Goal: Task Accomplishment & Management: Use online tool/utility

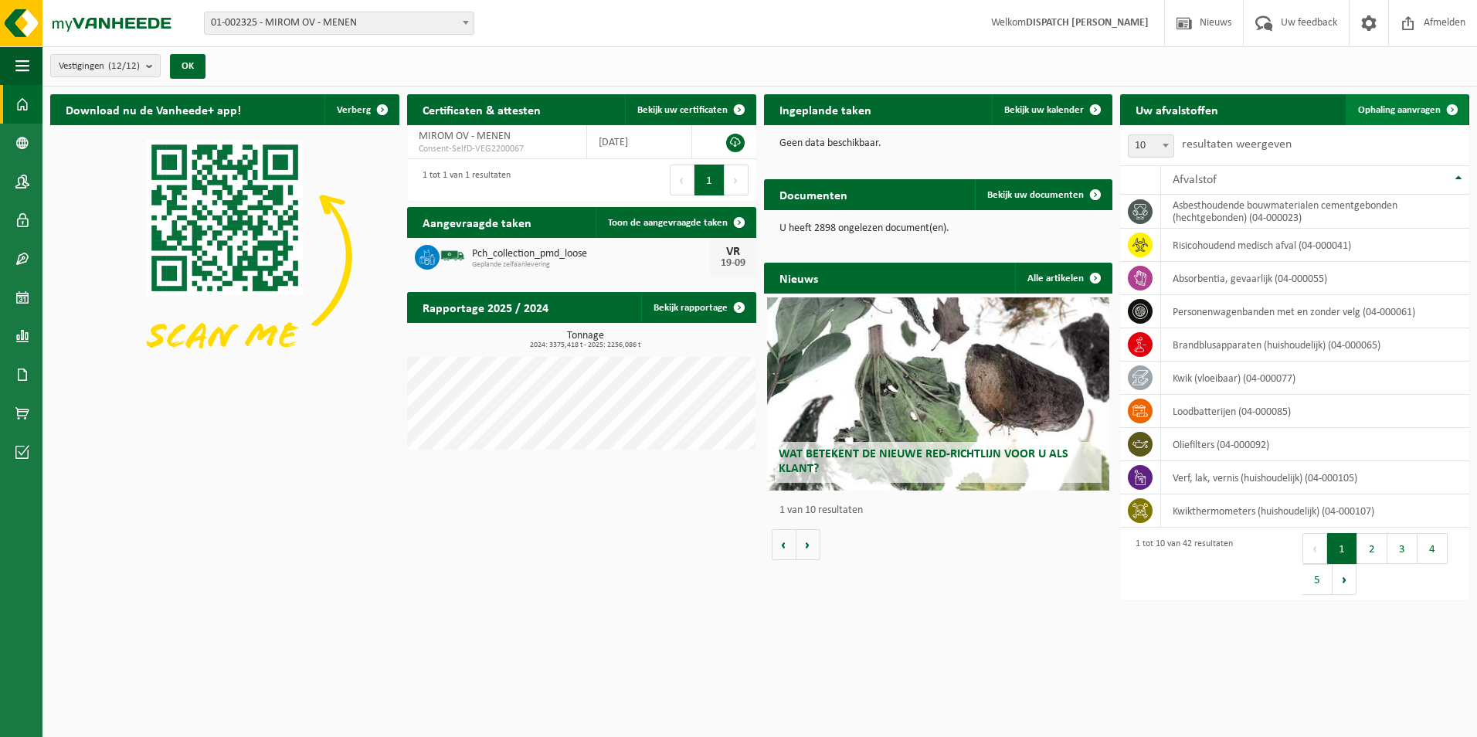
click at [1379, 102] on link "Ophaling aanvragen" at bounding box center [1406, 109] width 122 height 31
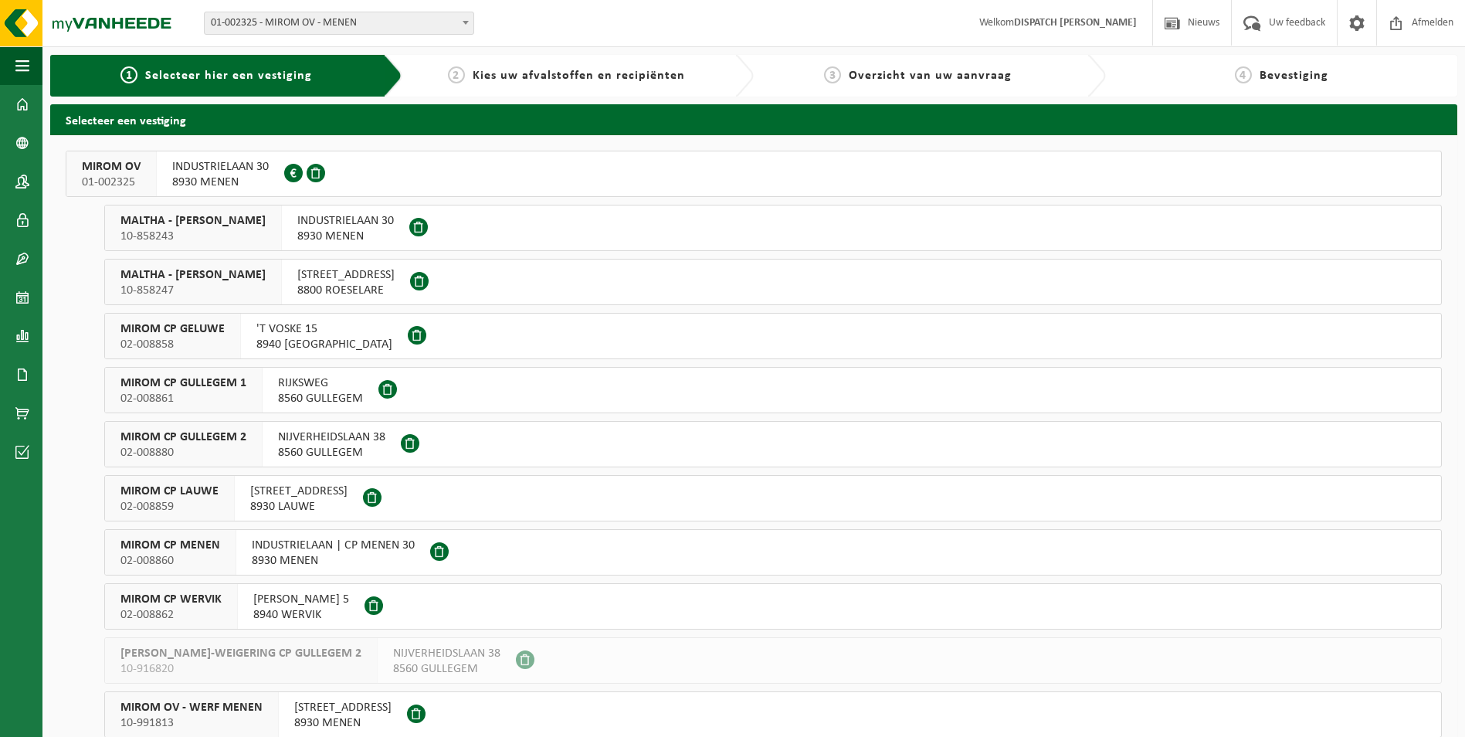
click at [172, 553] on span "02-008860" at bounding box center [170, 560] width 100 height 15
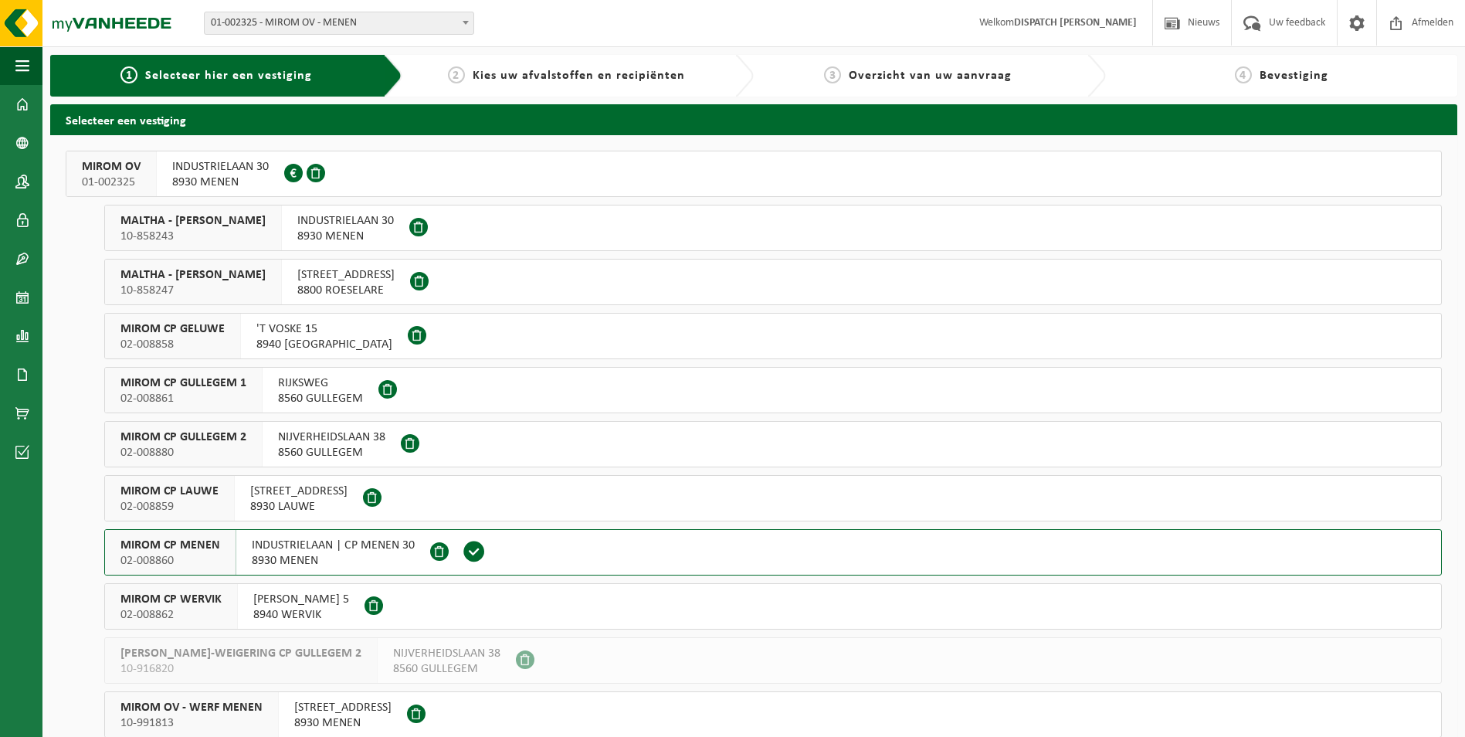
click at [172, 553] on span "02-008860" at bounding box center [170, 560] width 100 height 15
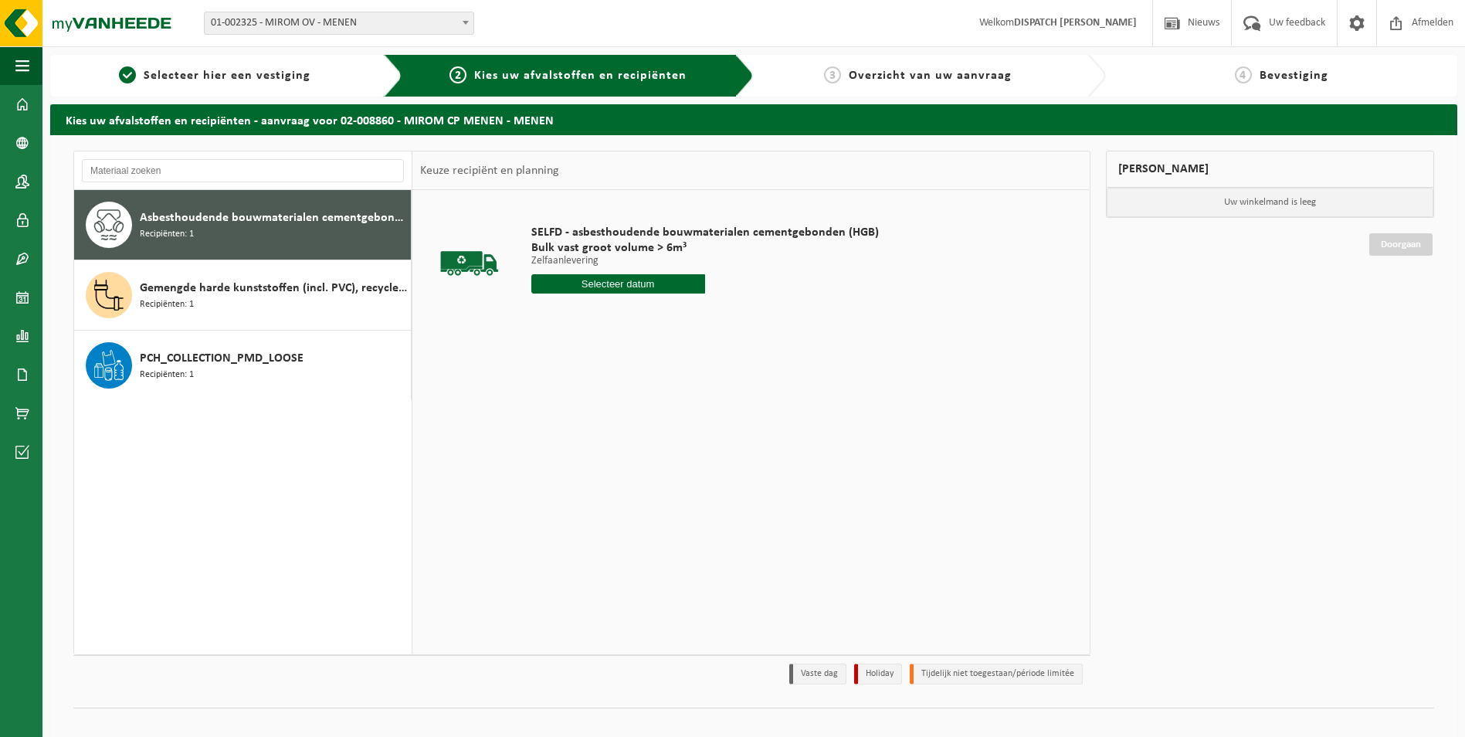
click at [198, 226] on span "Asbesthoudende bouwmaterialen cementgebonden (hechtgebonden)" at bounding box center [273, 218] width 267 height 19
